Goal: Check status: Check status

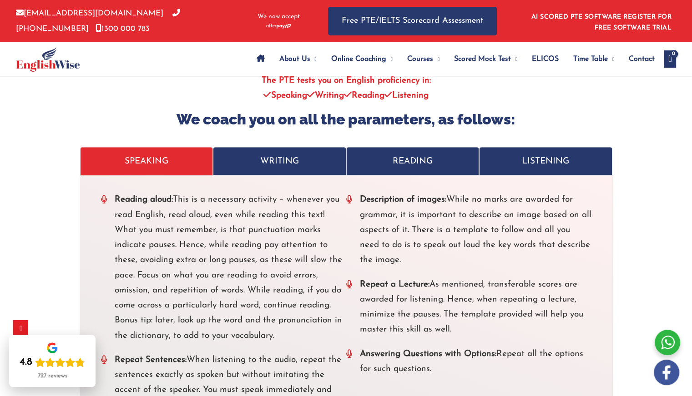
scroll to position [1955, 0]
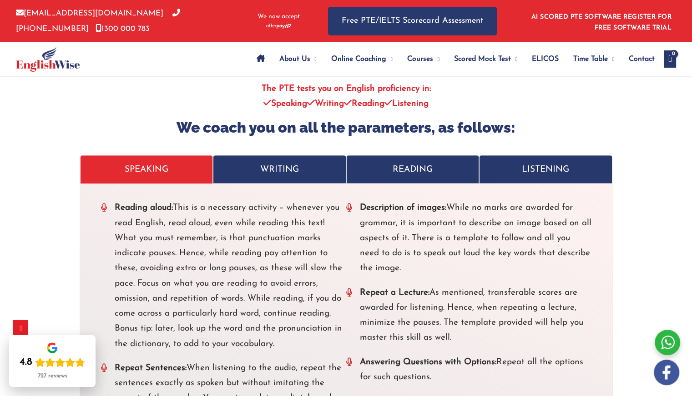
click at [266, 172] on p "WRITING" at bounding box center [279, 169] width 114 height 15
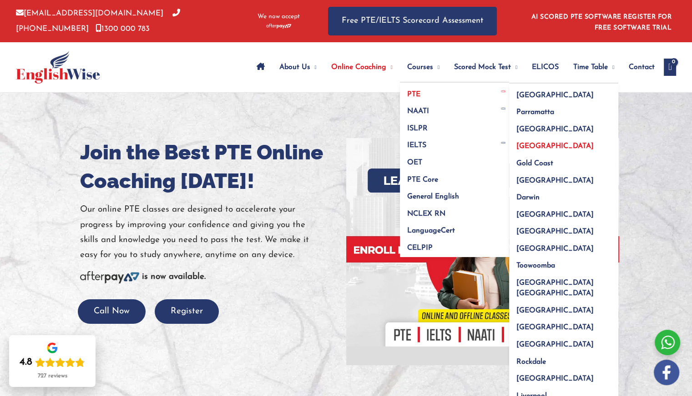
click at [516, 144] on span "Brisbane" at bounding box center [554, 146] width 77 height 7
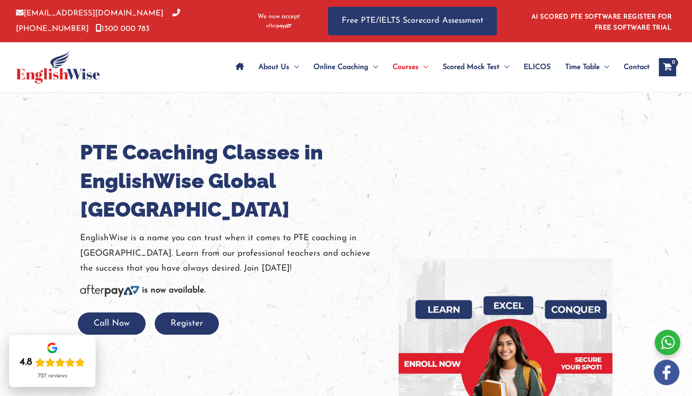
click at [672, 66] on icon "View Shopping Cart, empty" at bounding box center [667, 68] width 10 height 10
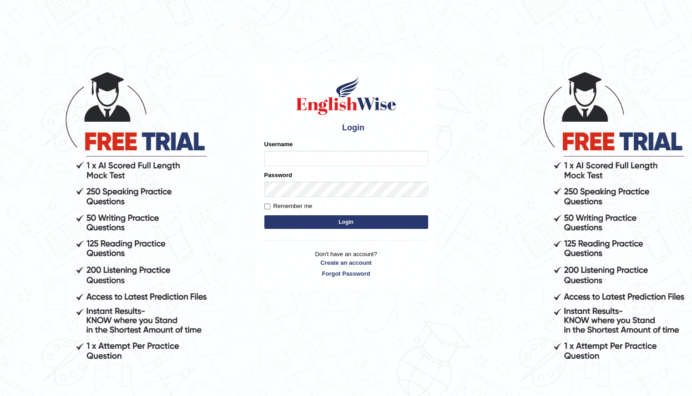
click at [288, 150] on div "Username" at bounding box center [346, 153] width 164 height 26
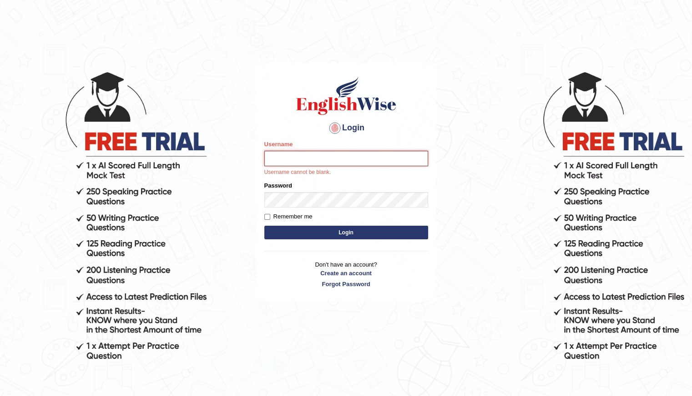
click at [297, 159] on input "Username" at bounding box center [346, 158] width 164 height 15
type input "Shani221"
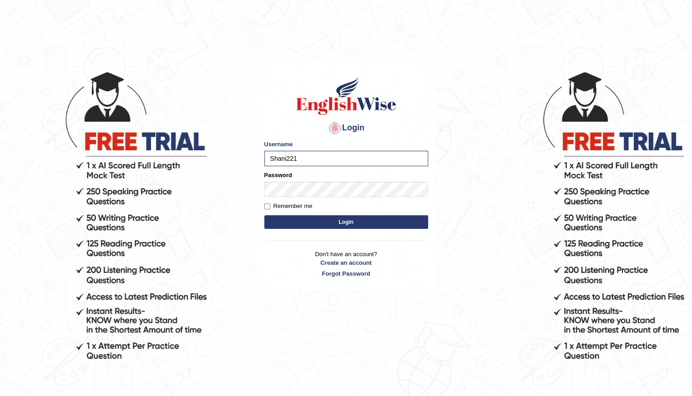
click at [359, 223] on button "Login" at bounding box center [346, 223] width 164 height 14
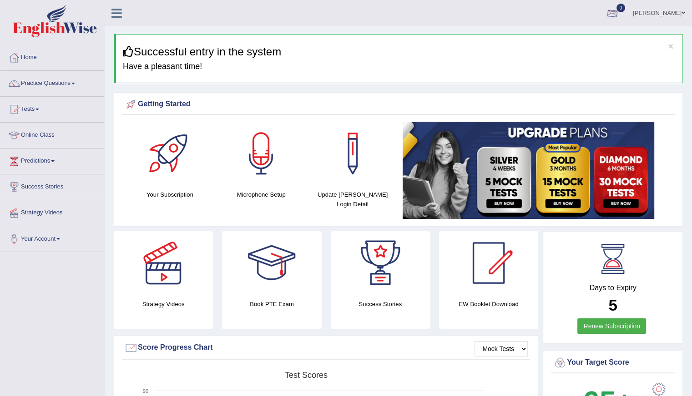
click at [606, 10] on div at bounding box center [612, 14] width 14 height 14
click at [575, 37] on link "See All Alerts" at bounding box center [557, 38] width 50 height 10
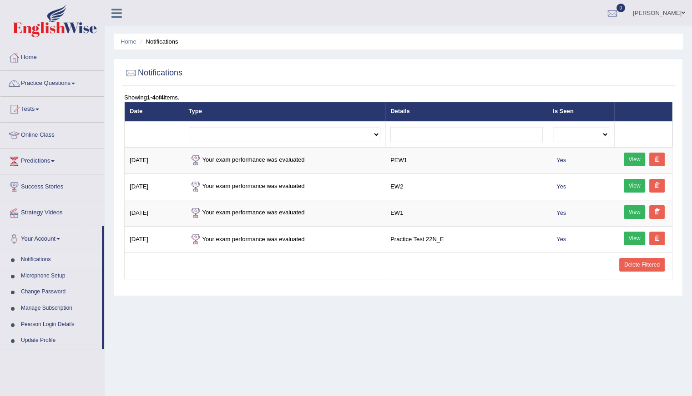
click at [482, 54] on div "Home Notifications Notifications Showing 1-4 of 4 items. Date Type Details Is S…" at bounding box center [398, 227] width 587 height 455
click at [47, 135] on link "Online Class" at bounding box center [52, 134] width 104 height 23
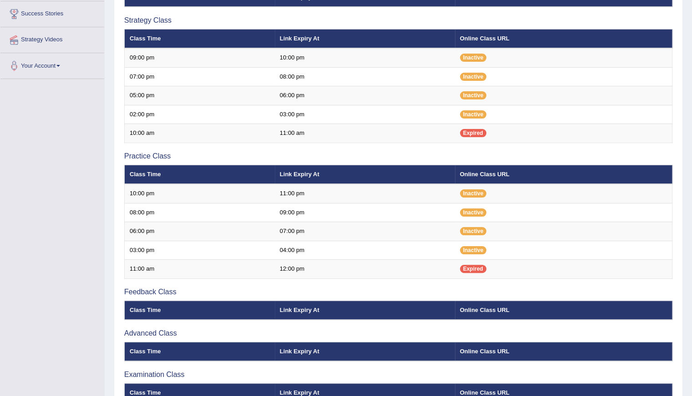
scroll to position [224, 0]
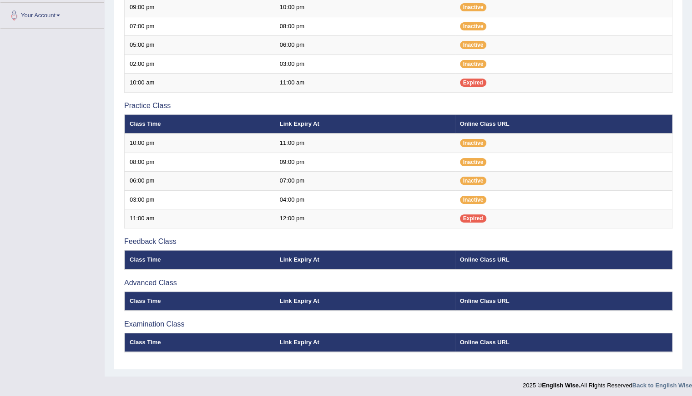
click at [477, 255] on th "Online Class URL" at bounding box center [563, 260] width 217 height 19
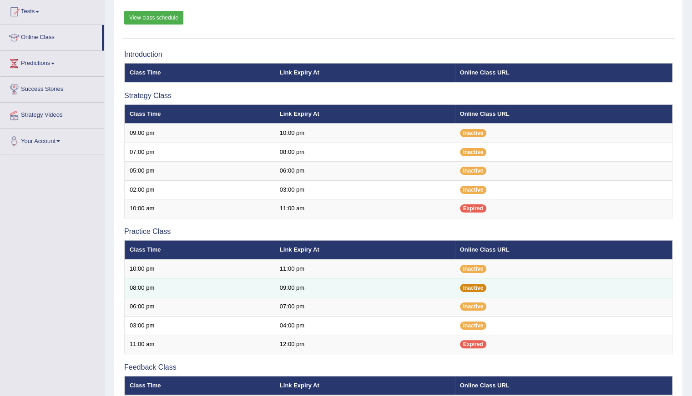
scroll to position [87, 0]
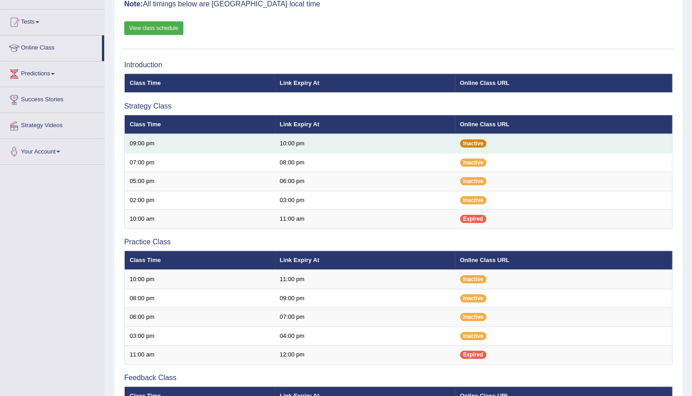
click at [469, 144] on span "Inactive" at bounding box center [473, 144] width 27 height 8
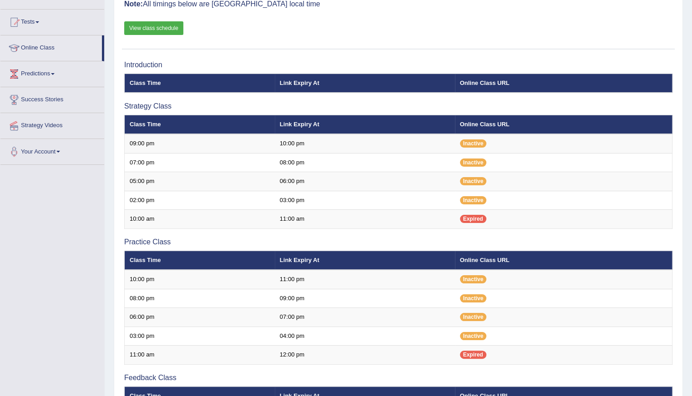
click at [472, 125] on th "Online Class URL" at bounding box center [563, 124] width 217 height 19
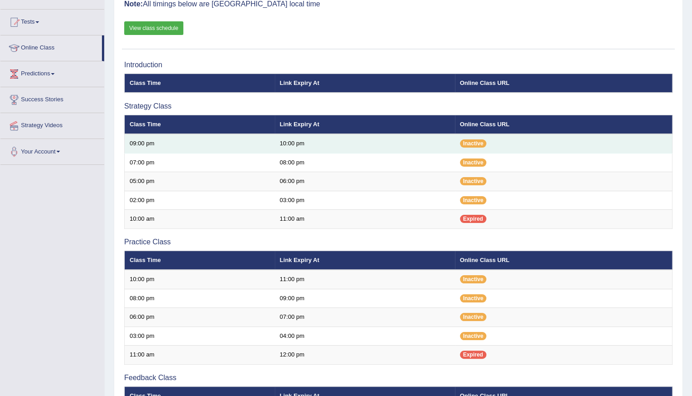
click at [141, 144] on td "09:00 pm" at bounding box center [200, 143] width 150 height 19
click at [298, 139] on td "10:00 pm" at bounding box center [365, 143] width 180 height 19
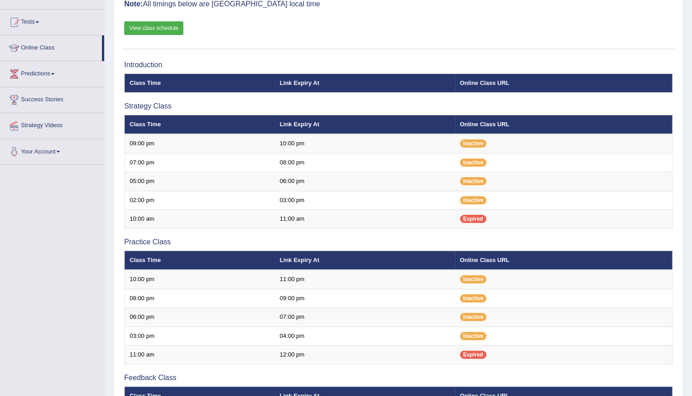
click at [165, 27] on link "View class schedule" at bounding box center [153, 28] width 59 height 14
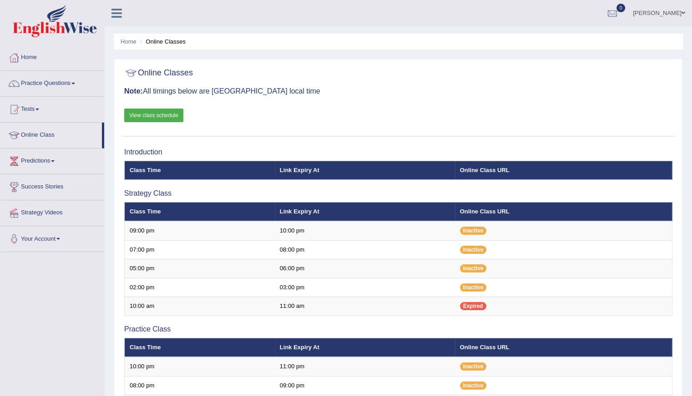
click at [474, 251] on span "Inactive" at bounding box center [473, 250] width 27 height 8
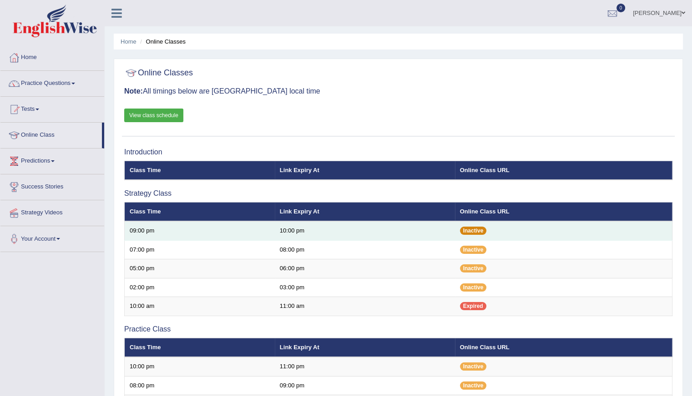
click at [477, 230] on span "Inactive" at bounding box center [473, 231] width 27 height 8
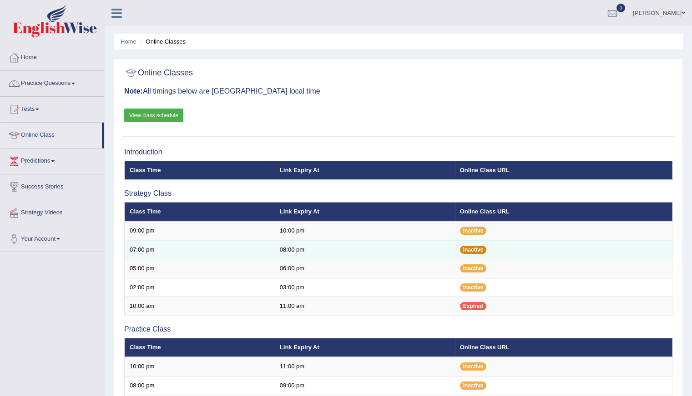
click at [477, 248] on span "Inactive" at bounding box center [473, 250] width 27 height 8
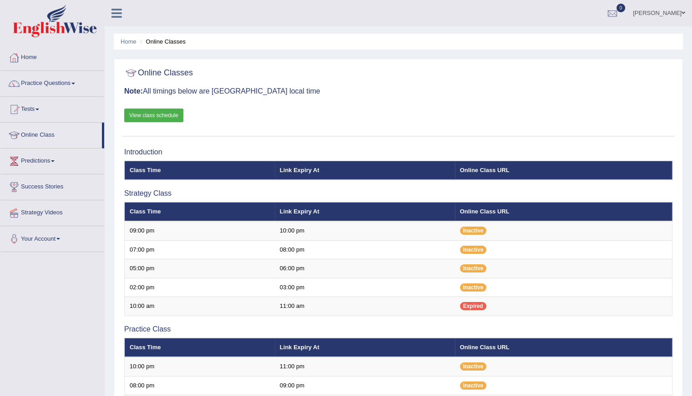
click at [680, 10] on link "[PERSON_NAME]" at bounding box center [659, 12] width 66 height 24
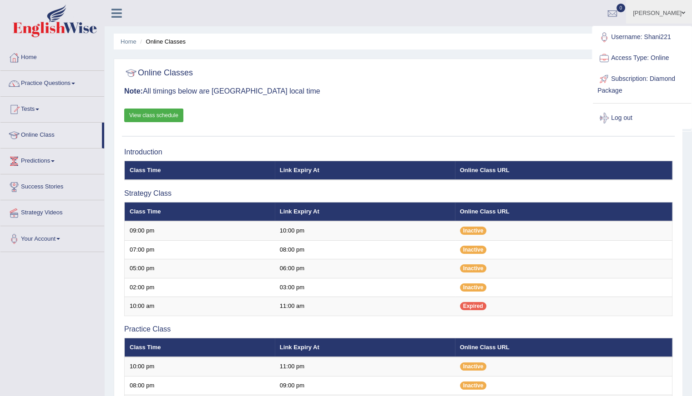
click at [660, 59] on link "Access Type: Online" at bounding box center [641, 58] width 98 height 21
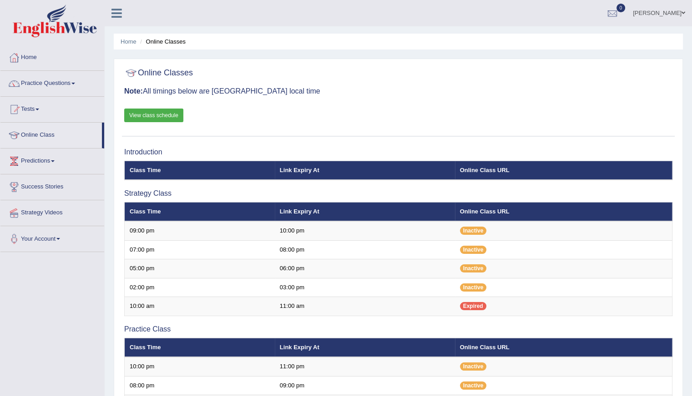
click at [660, 59] on div "Online Classes Note: All timings below are Melbourne local time View class sche…" at bounding box center [398, 326] width 569 height 535
click at [683, 11] on span at bounding box center [683, 13] width 4 height 6
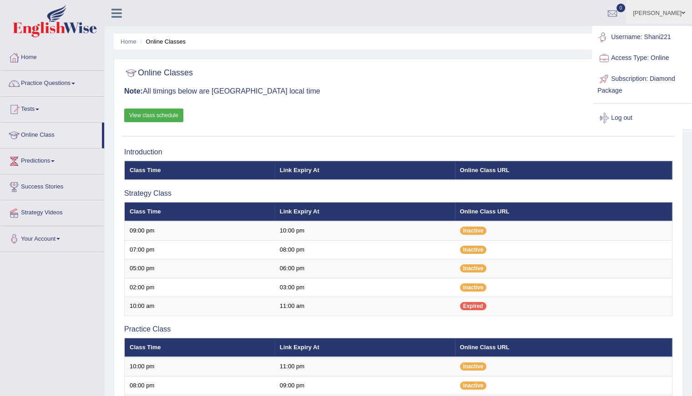
click at [667, 39] on link "Username: Shani221" at bounding box center [641, 37] width 98 height 21
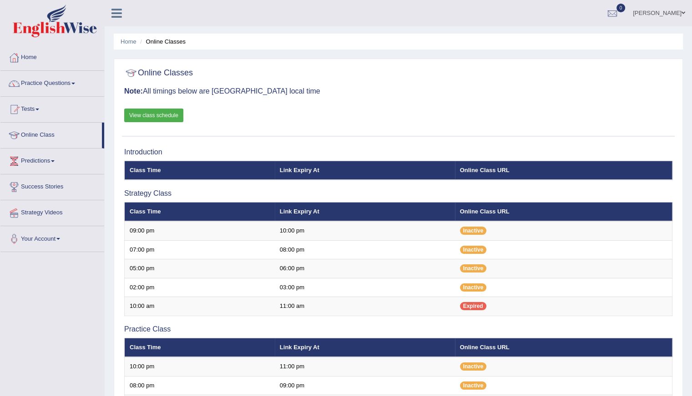
click at [683, 15] on span at bounding box center [683, 13] width 4 height 6
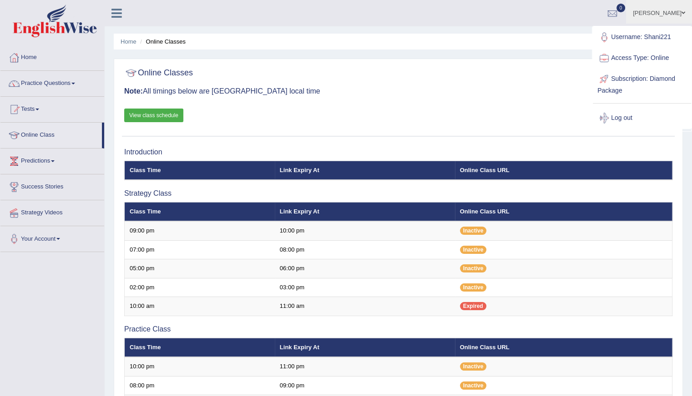
click at [667, 75] on link "Subscription: Diamond Package" at bounding box center [641, 84] width 98 height 30
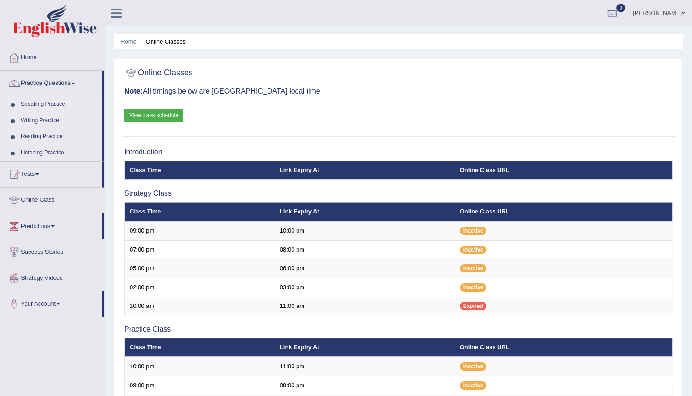
click at [30, 60] on link "Home" at bounding box center [52, 56] width 104 height 23
